Goal: Navigation & Orientation: Find specific page/section

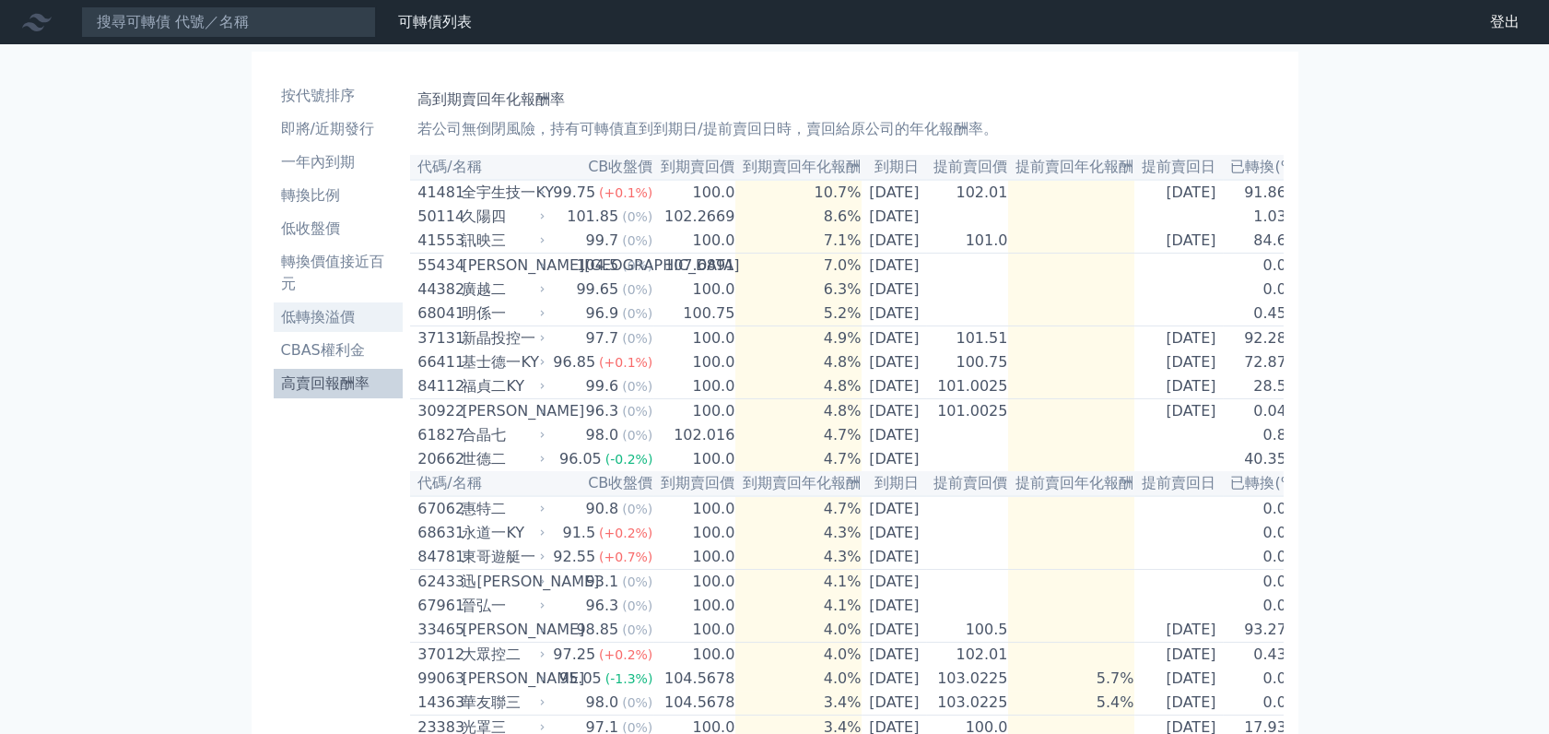
click at [311, 313] on li "低轉換溢價" at bounding box center [339, 317] width 130 height 22
